Goal: Information Seeking & Learning: Understand process/instructions

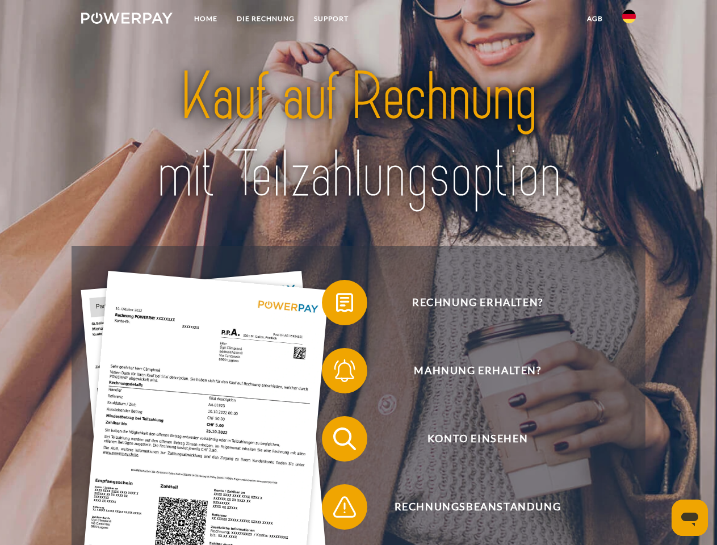
click at [127, 20] on img at bounding box center [126, 17] width 91 height 11
click at [629, 20] on img at bounding box center [629, 17] width 14 height 14
click at [594, 19] on link "agb" at bounding box center [594, 19] width 35 height 20
click at [336, 305] on span at bounding box center [327, 302] width 57 height 57
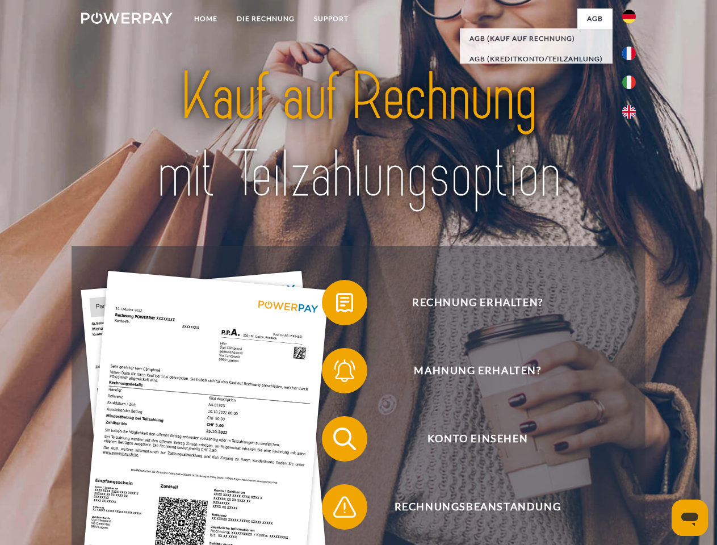
click at [336, 373] on span at bounding box center [327, 370] width 57 height 57
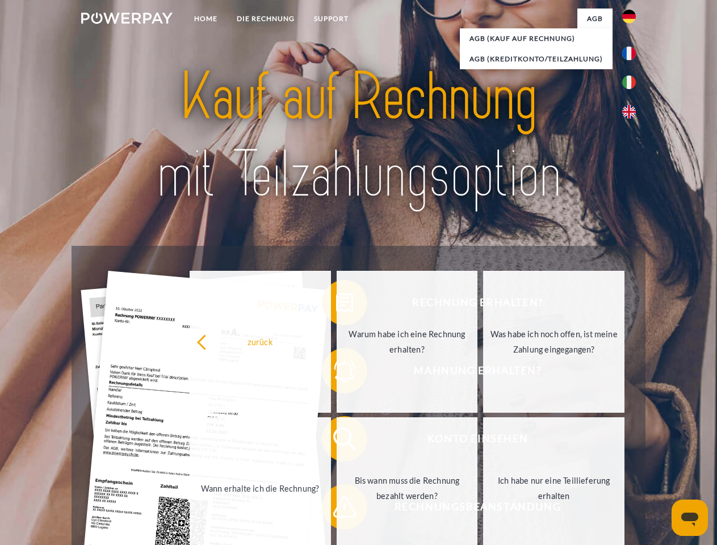
click at [337, 441] on link "Bis wann muss die Rechnung bezahlt werden?" at bounding box center [407, 488] width 141 height 142
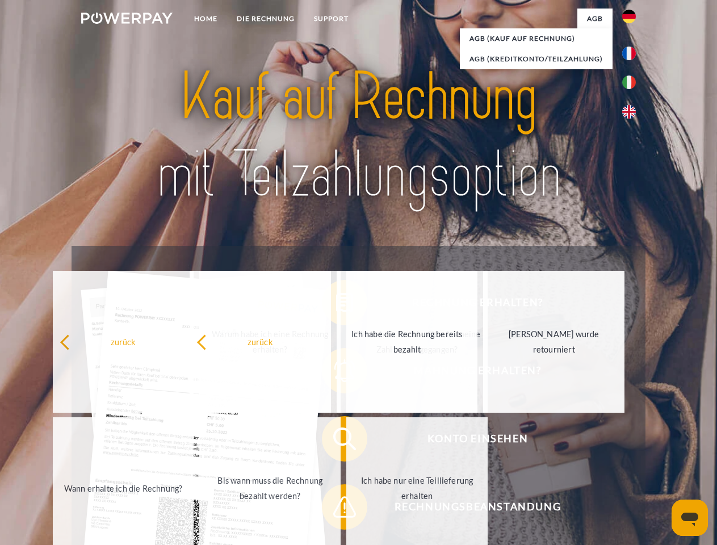
click at [336, 509] on span at bounding box center [327, 507] width 57 height 57
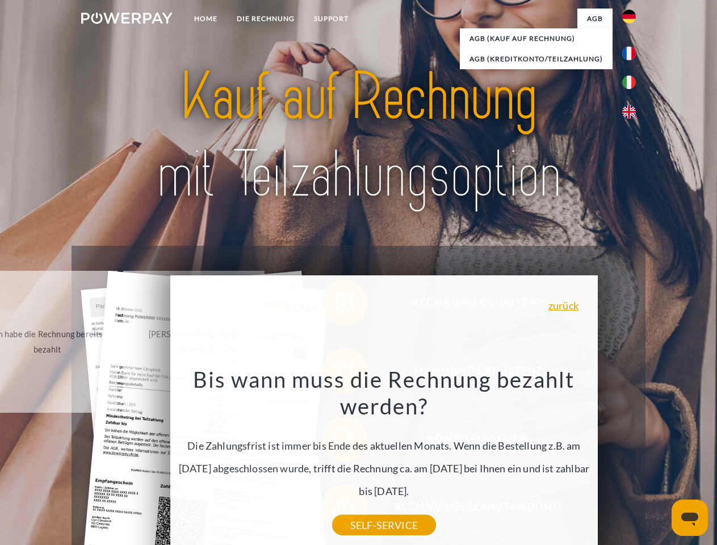
click at [690, 518] on icon "Messaging-Fenster öffnen" at bounding box center [689, 520] width 17 height 14
